Goal: Information Seeking & Learning: Learn about a topic

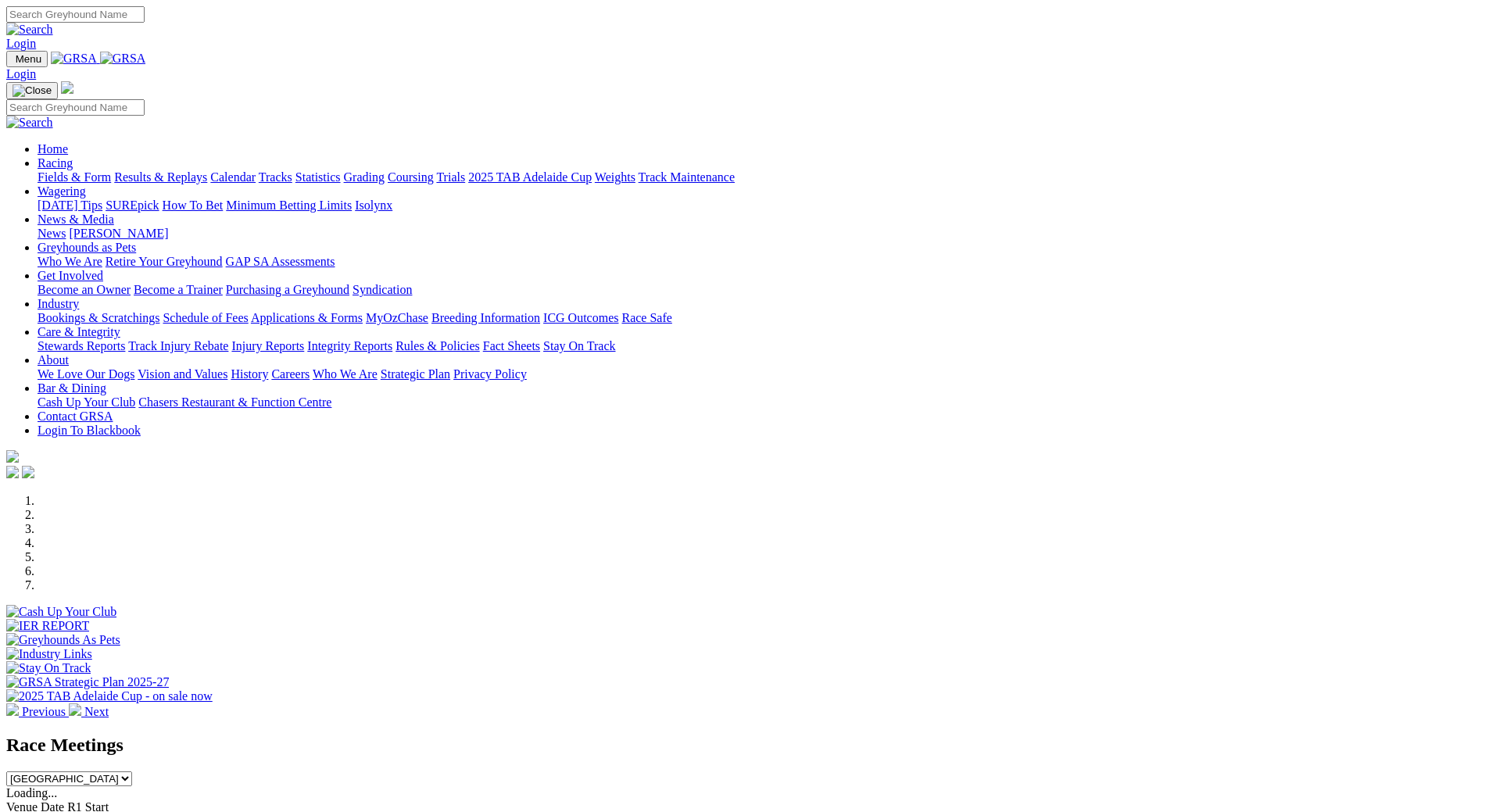
click at [255, 170] on link "Calendar" at bounding box center [232, 176] width 45 height 13
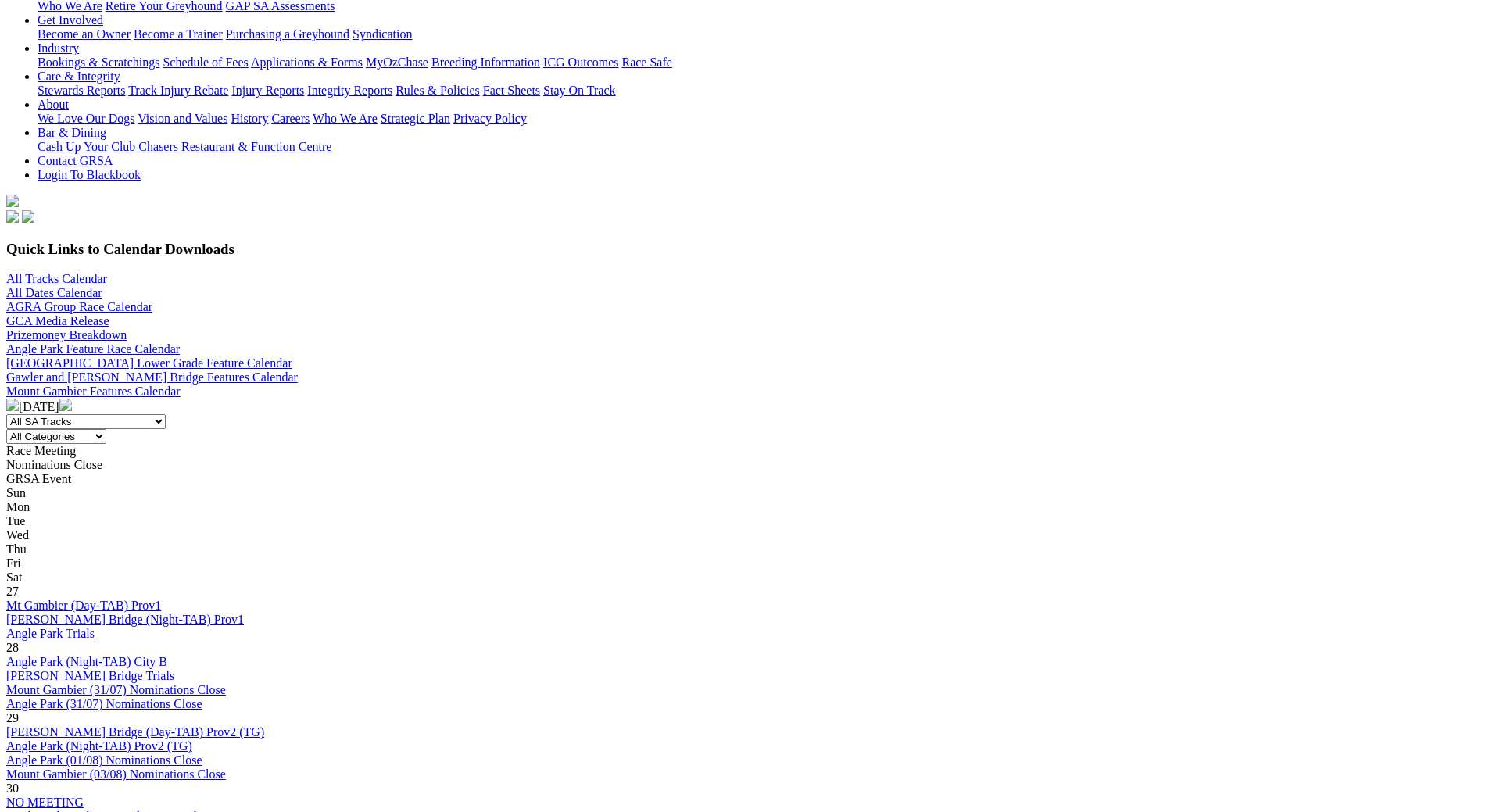
scroll to position [312, 0]
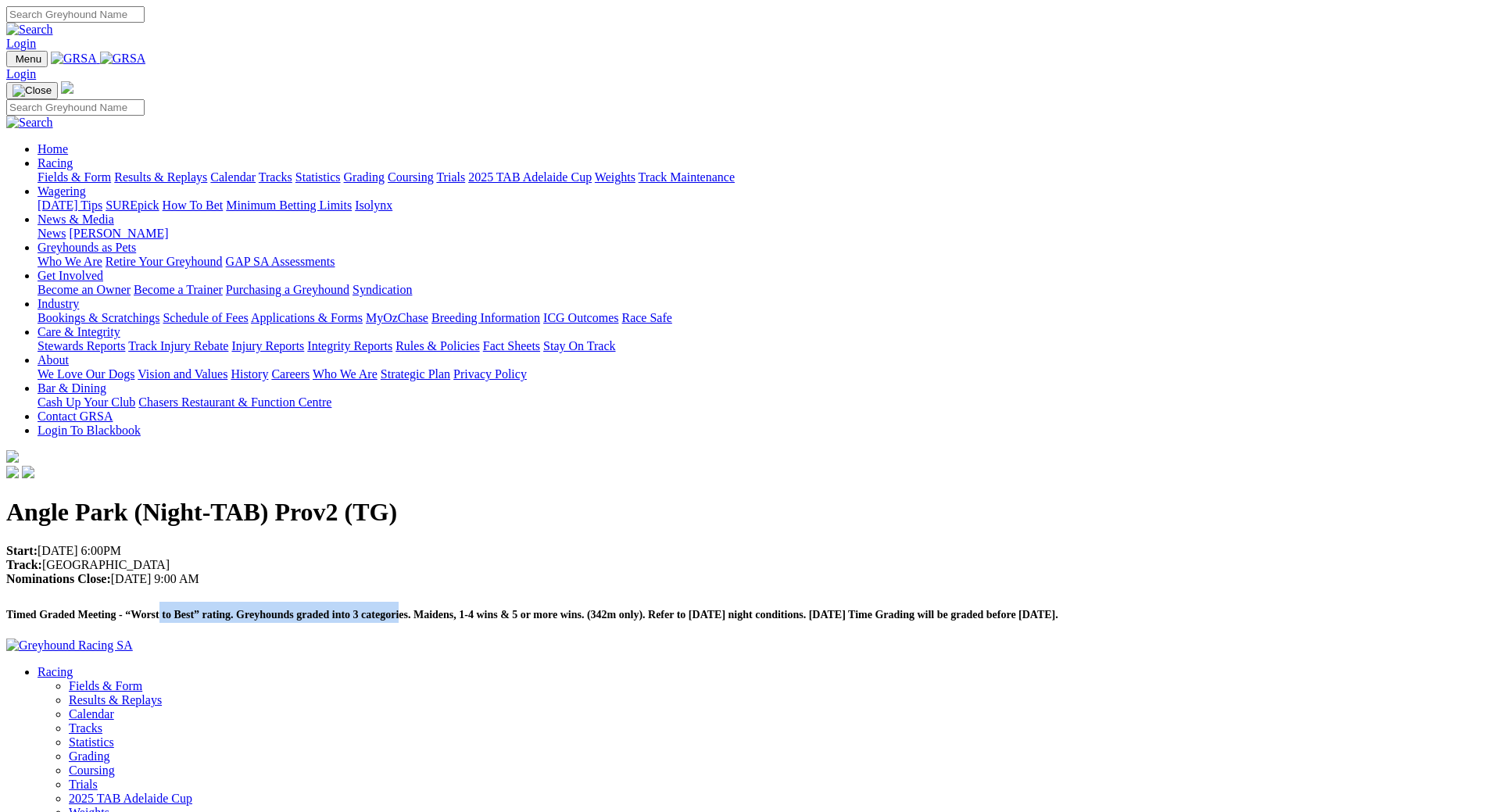
drag, startPoint x: 429, startPoint y: 296, endPoint x: 804, endPoint y: 304, distance: 375.1
click at [772, 609] on strong "Timed Graded Meeting - “Worst to Best” rating. Greyhounds graded into 3 categor…" at bounding box center [532, 614] width 1052 height 12
click at [840, 609] on strong "Timed Graded Meeting - “Worst to Best” rating. Greyhounds graded into 3 categor…" at bounding box center [532, 614] width 1052 height 12
drag, startPoint x: 573, startPoint y: 290, endPoint x: 769, endPoint y: 284, distance: 196.1
click at [749, 602] on h2 "Timed Graded Meeting - “Worst to Best” rating. Greyhounds graded into 3 categor…" at bounding box center [744, 612] width 1476 height 21
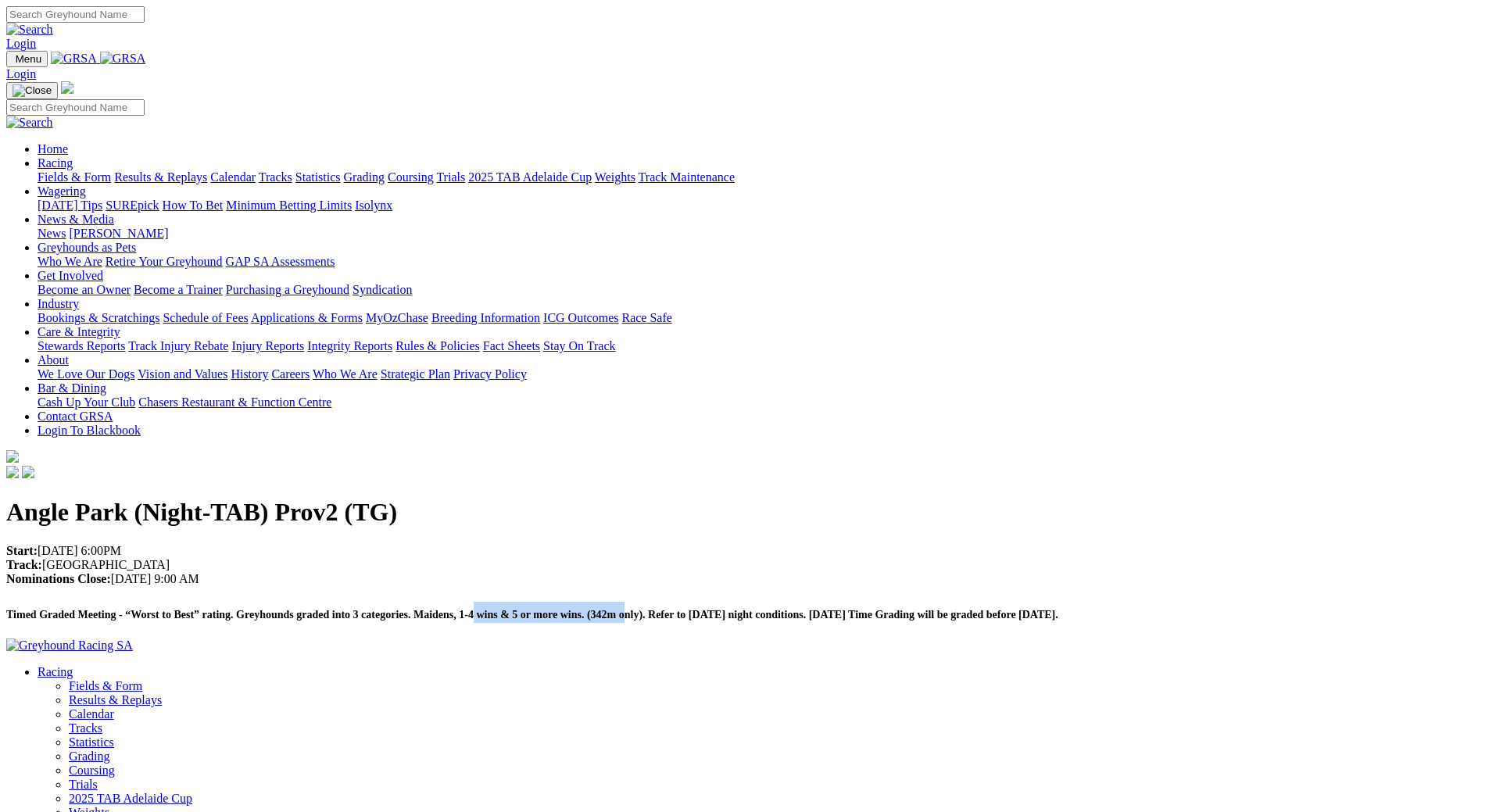
drag, startPoint x: 925, startPoint y: 289, endPoint x: 1012, endPoint y: 299, distance: 87.6
click at [996, 498] on div "Angle Park (Night-TAB) Prov2 (TG) Start: 19/08/2025 6:00PM Track: Angle Park No…" at bounding box center [744, 560] width 1476 height 124
drag, startPoint x: 1060, startPoint y: 291, endPoint x: 1108, endPoint y: 302, distance: 49.2
click at [1058, 609] on strong "Timed Graded Meeting - “Worst to Best” rating. Greyhounds graded into 3 categor…" at bounding box center [532, 614] width 1052 height 12
drag, startPoint x: 1162, startPoint y: 296, endPoint x: 1053, endPoint y: 290, distance: 109.2
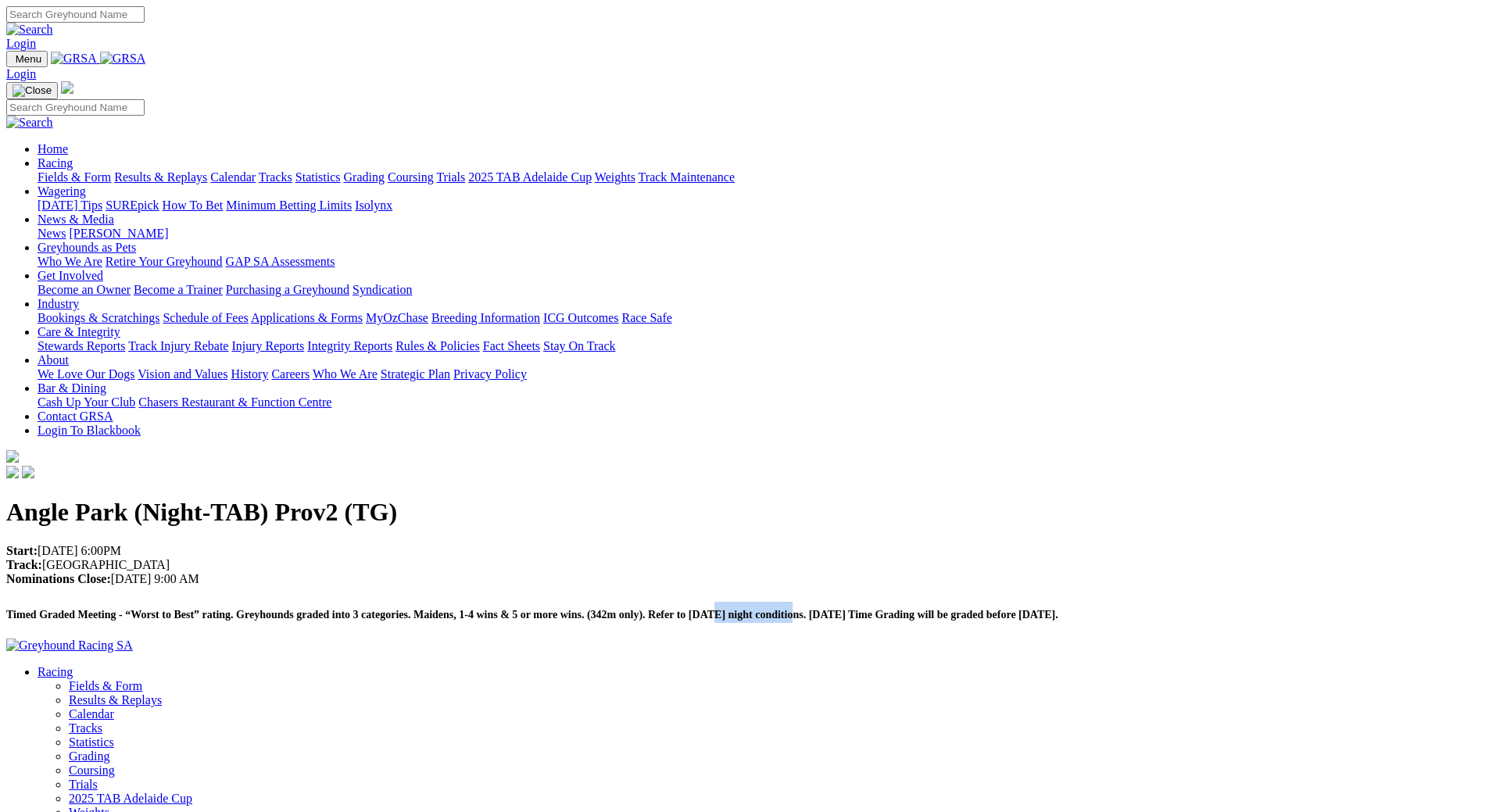
click at [1053, 602] on h2 "Timed Graded Meeting - “Worst to Best” rating. Greyhounds graded into 3 categor…" at bounding box center [744, 612] width 1476 height 21
drag, startPoint x: 947, startPoint y: 304, endPoint x: 774, endPoint y: 317, distance: 173.5
click at [932, 609] on strong "Timed Graded Meeting - “Worst to Best” rating. Greyhounds graded into 3 categor…" at bounding box center [532, 614] width 1052 height 12
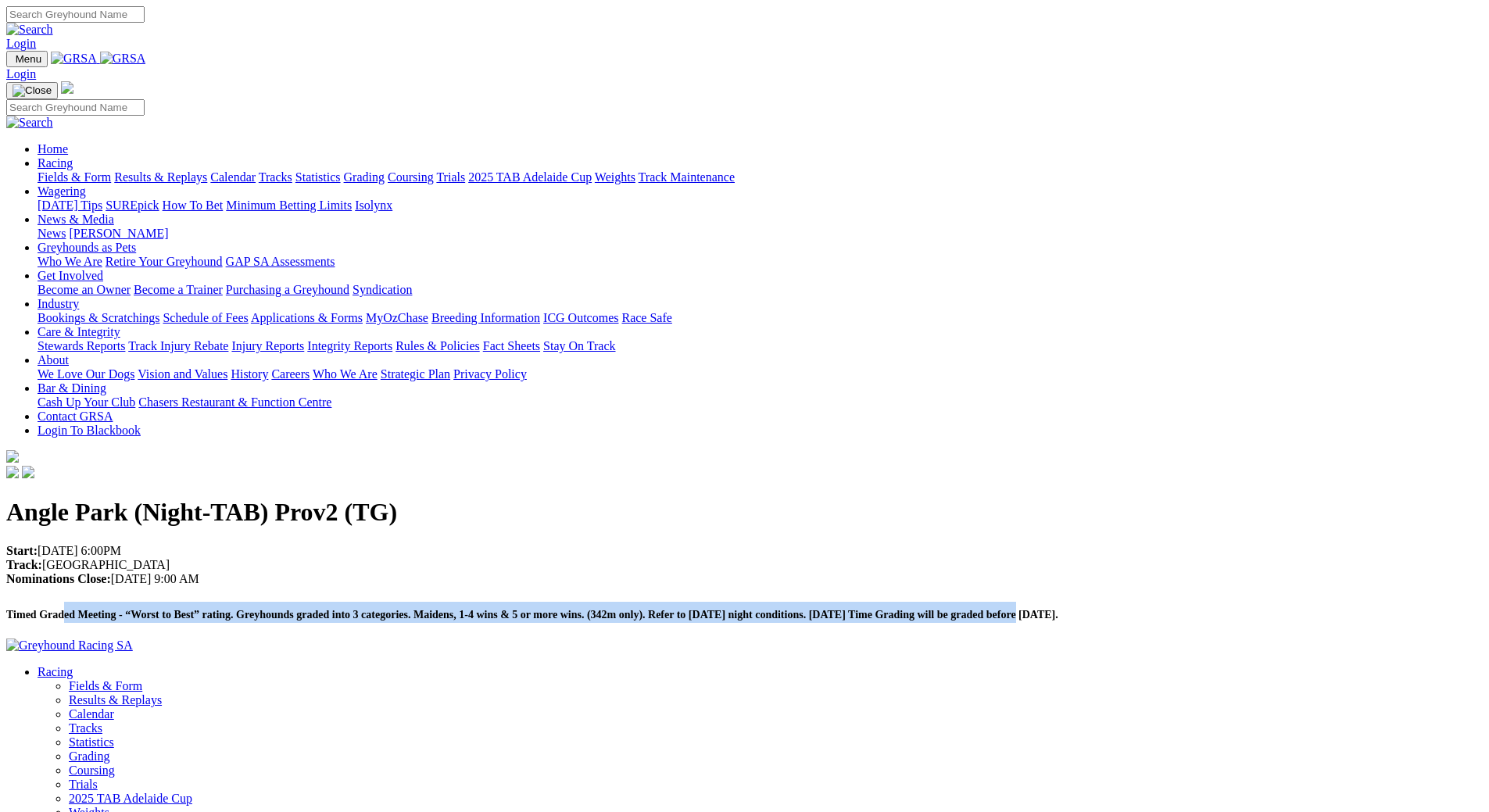
drag, startPoint x: 330, startPoint y: 306, endPoint x: 573, endPoint y: 321, distance: 243.5
click at [469, 609] on strong "Timed Graded Meeting - “Worst to Best” rating. Greyhounds graded into 3 categor…" at bounding box center [532, 614] width 1052 height 12
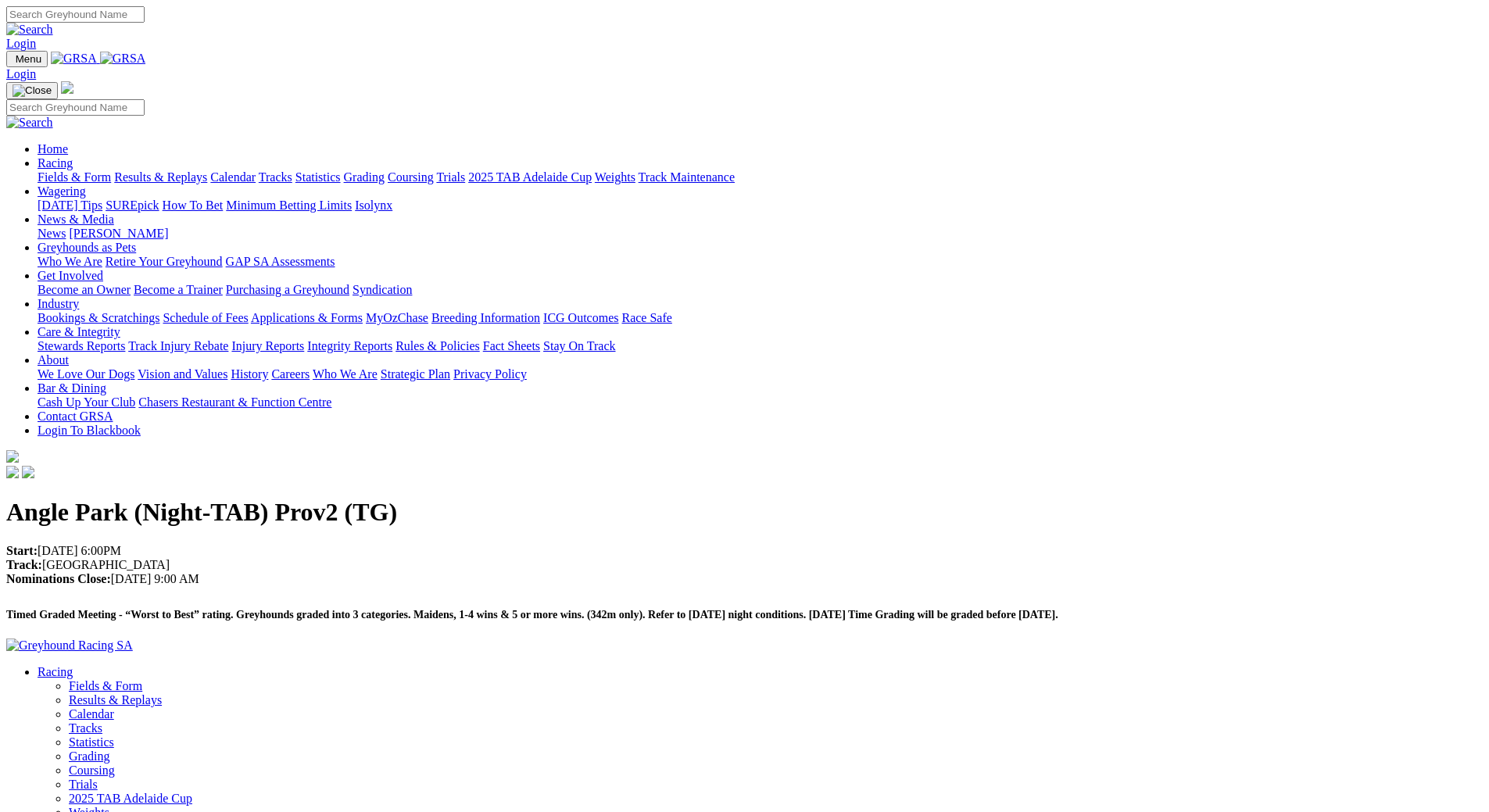
click at [573, 602] on h2 "Timed Graded Meeting - “Worst to Best” rating. Greyhounds graded into 3 categor…" at bounding box center [744, 612] width 1476 height 21
